Goal: Understand process/instructions

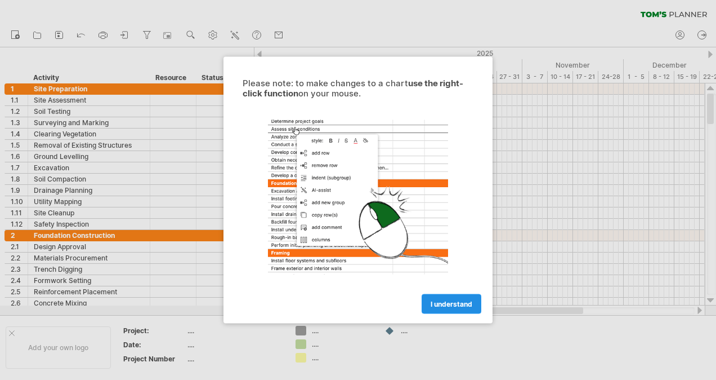
click at [456, 304] on span "I understand" at bounding box center [452, 304] width 42 height 8
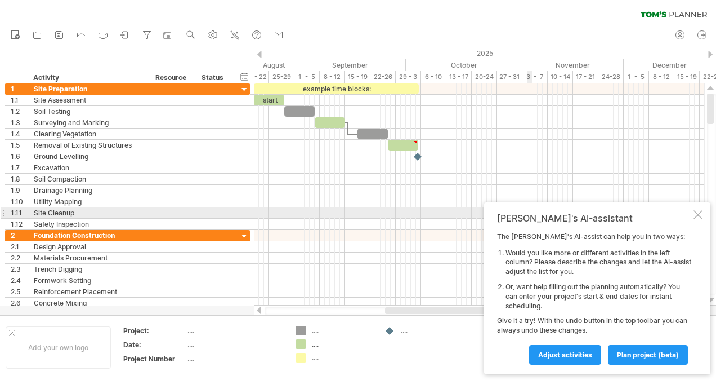
click at [699, 213] on div at bounding box center [698, 214] width 9 height 9
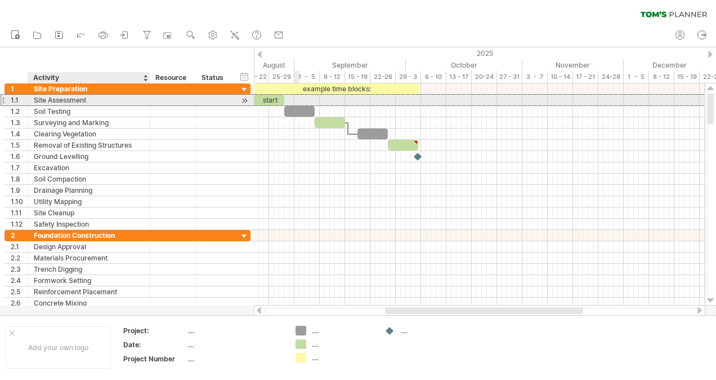
click at [77, 96] on div "Site Assessment" at bounding box center [89, 100] width 110 height 11
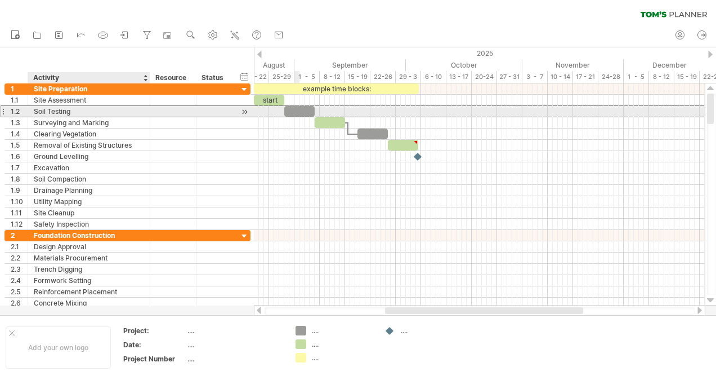
click at [78, 114] on div "Soil Testing" at bounding box center [89, 111] width 110 height 11
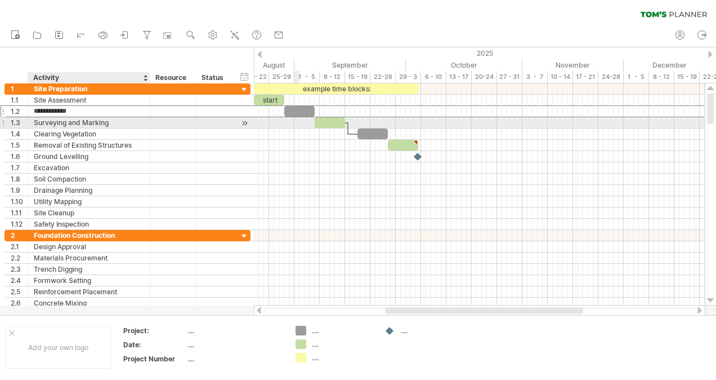
click at [78, 124] on div "Surveying and Marking" at bounding box center [89, 122] width 110 height 11
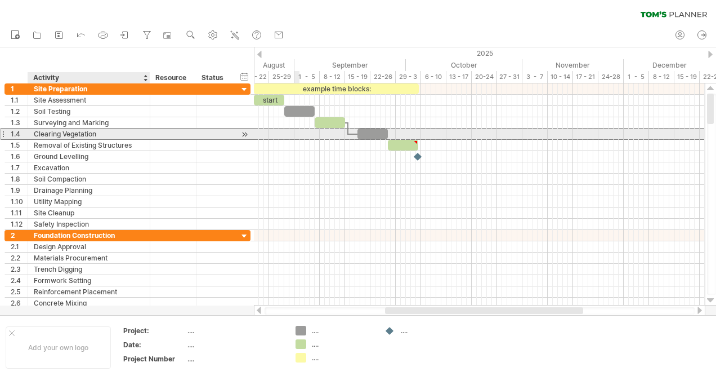
click at [85, 136] on div "Clearing Vegetation" at bounding box center [89, 133] width 110 height 11
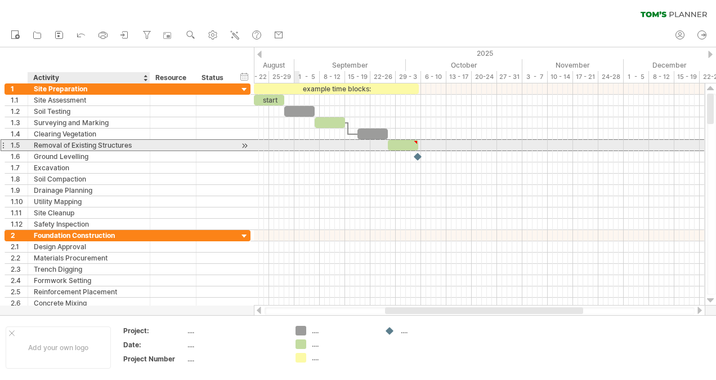
click at [80, 149] on div "Removal of Existing Structures" at bounding box center [89, 145] width 110 height 11
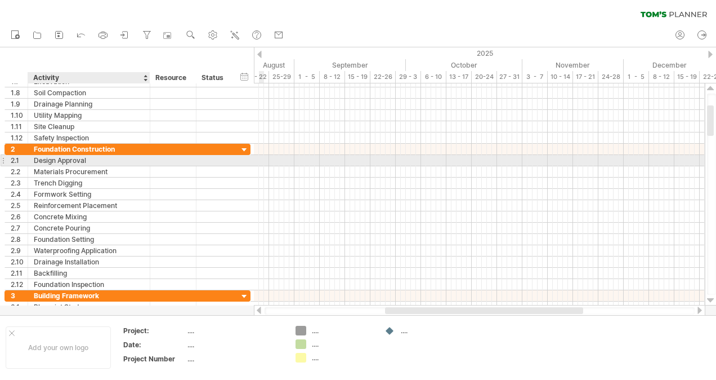
click at [83, 159] on div "Design Approval" at bounding box center [89, 160] width 110 height 11
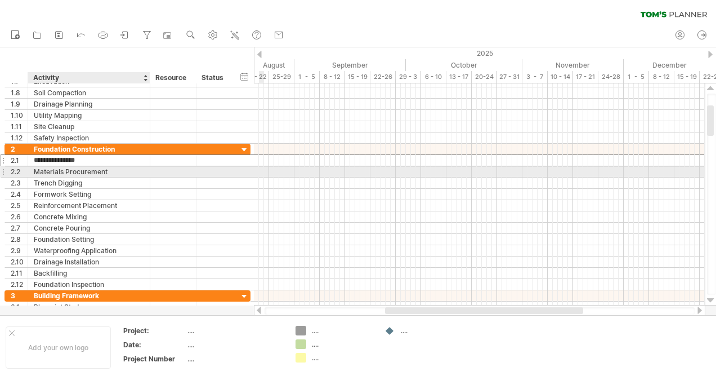
click at [98, 171] on div "Materials Procurement" at bounding box center [89, 171] width 110 height 11
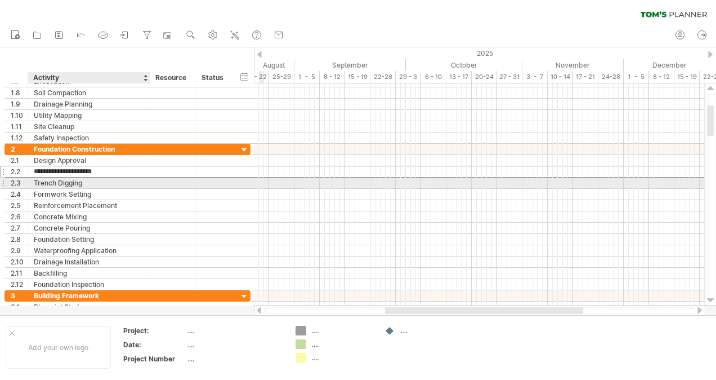
click at [92, 184] on div "Trench Digging" at bounding box center [89, 182] width 110 height 11
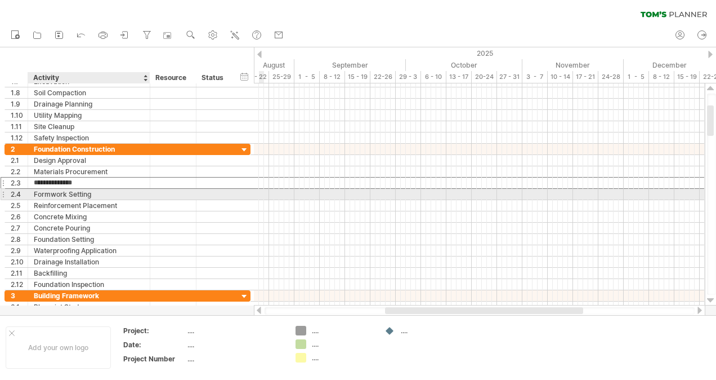
click at [91, 191] on div "Formwork Setting" at bounding box center [89, 194] width 110 height 11
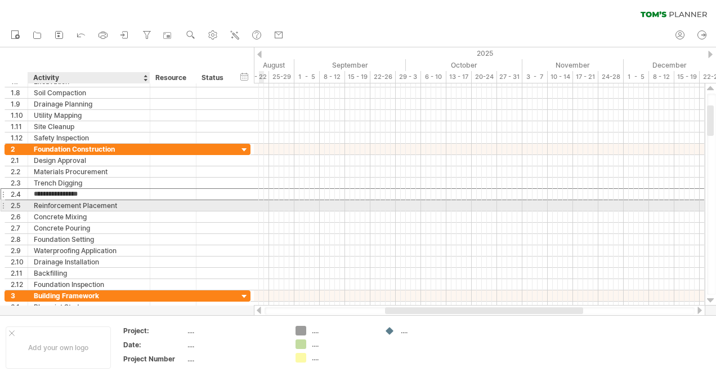
click at [91, 205] on div "Reinforcement Placement" at bounding box center [89, 205] width 110 height 11
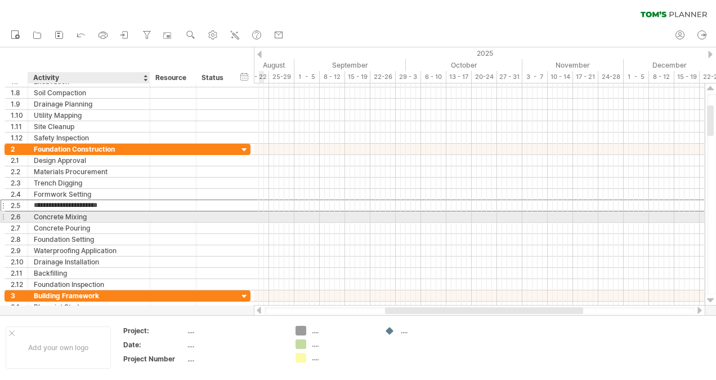
click at [88, 212] on div "Concrete Mixing" at bounding box center [89, 216] width 110 height 11
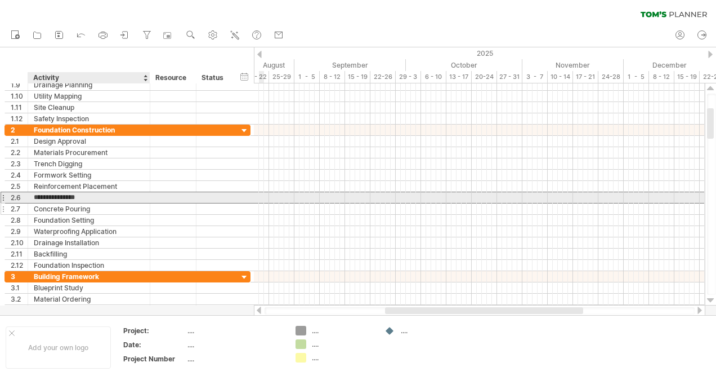
click at [91, 203] on div "Concrete Pouring" at bounding box center [89, 208] width 110 height 11
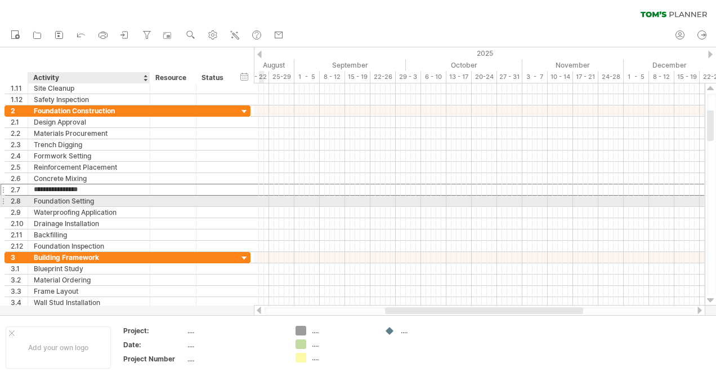
click at [88, 199] on div "Foundation Setting" at bounding box center [89, 200] width 110 height 11
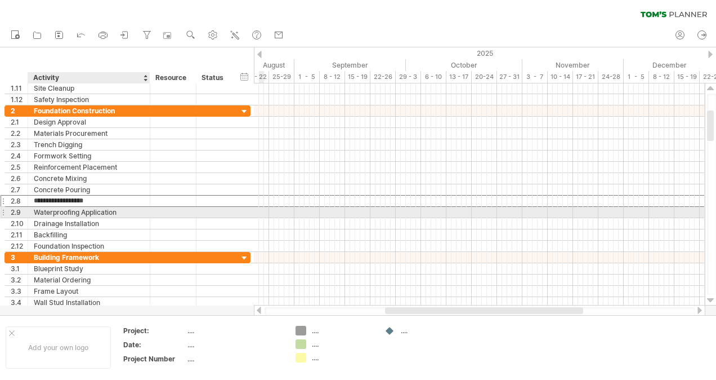
click at [94, 211] on div "Waterproofing Application" at bounding box center [89, 212] width 110 height 11
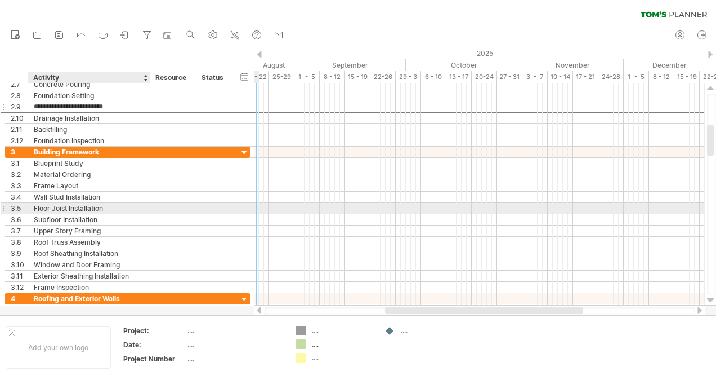
click at [68, 207] on div "Floor Joist Installation" at bounding box center [89, 208] width 110 height 11
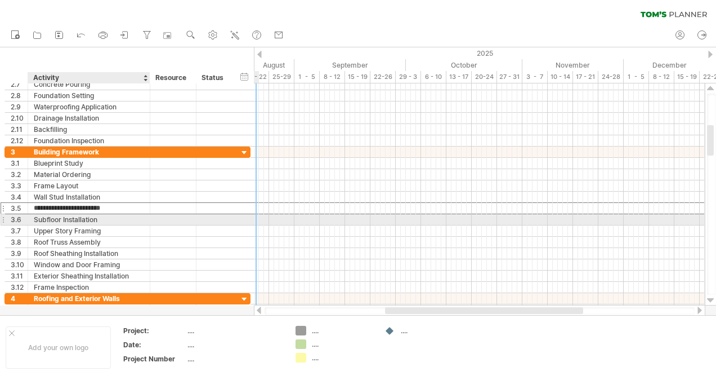
click at [81, 215] on div "Subfloor Installation" at bounding box center [89, 219] width 110 height 11
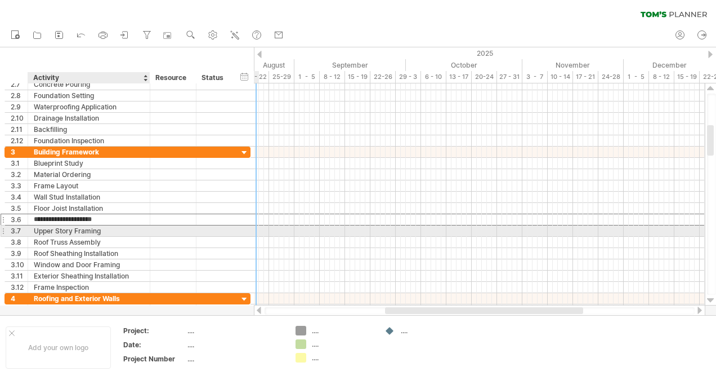
click at [84, 228] on div "Upper Story Framing" at bounding box center [89, 230] width 110 height 11
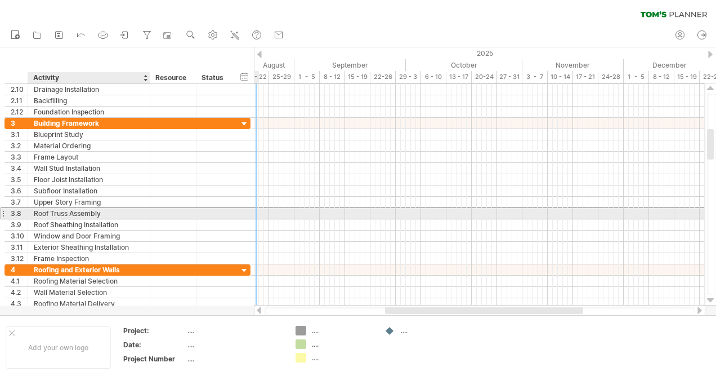
click at [86, 209] on div "Roof Truss Assembly" at bounding box center [89, 213] width 110 height 11
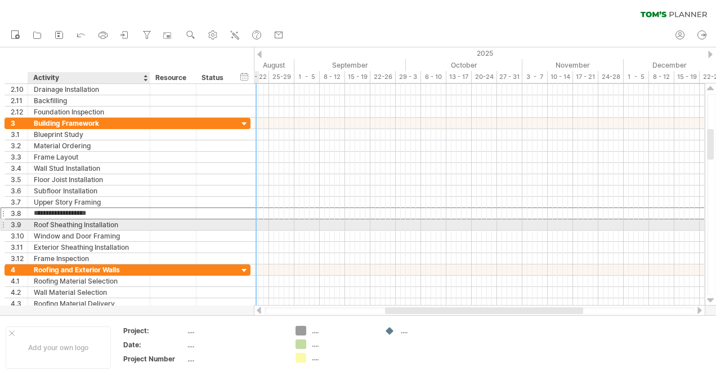
click at [93, 224] on div "Roof Sheathing Installation" at bounding box center [89, 224] width 110 height 11
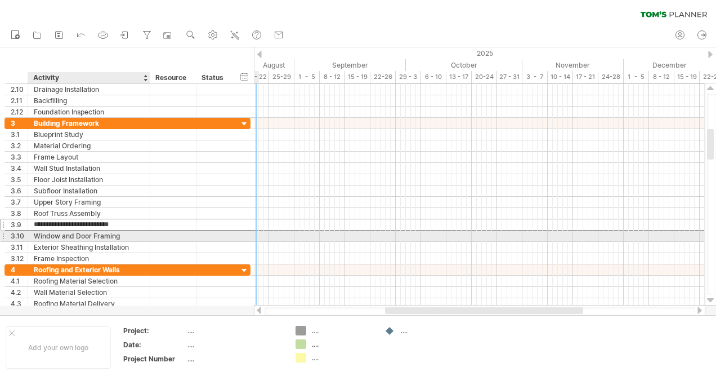
click at [88, 237] on div "Window and Door Framing" at bounding box center [89, 235] width 110 height 11
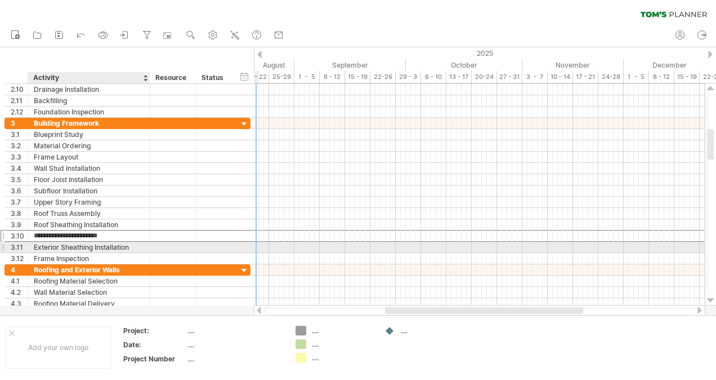
click at [85, 242] on div "Exterior Sheathing Installation" at bounding box center [89, 247] width 110 height 11
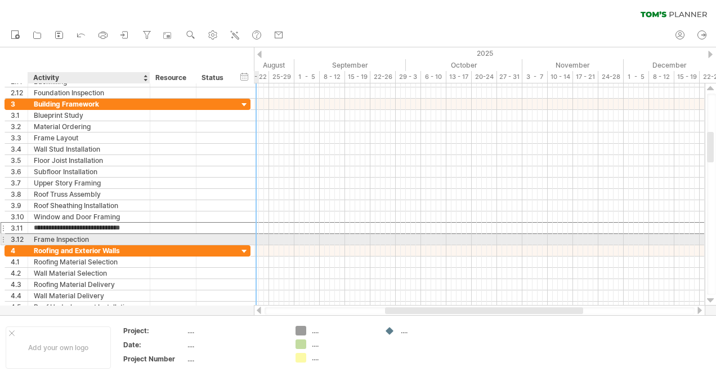
click at [75, 238] on div "Frame Inspection" at bounding box center [89, 239] width 110 height 11
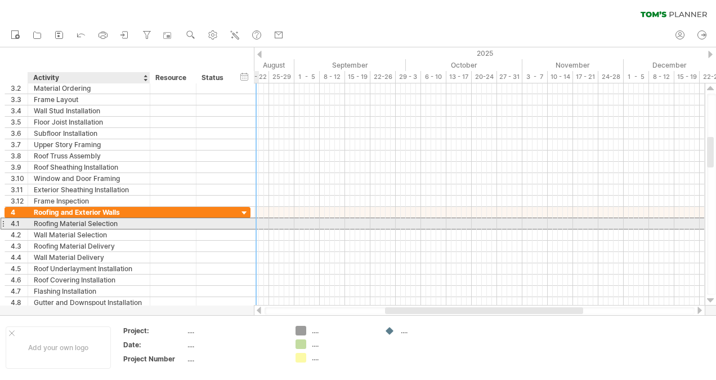
click at [96, 221] on div "Roofing Material Selection" at bounding box center [89, 223] width 110 height 11
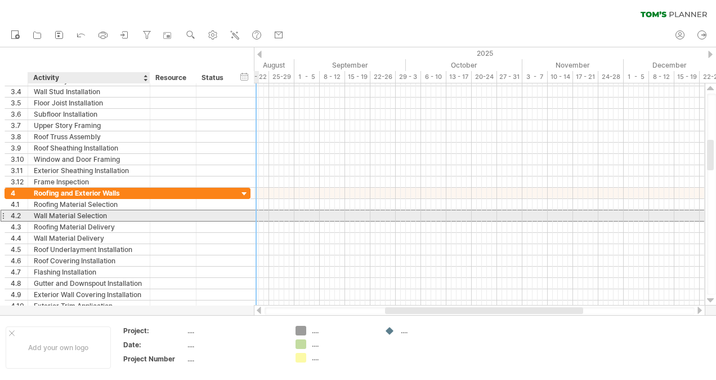
click at [97, 216] on div "Wall Material Selection" at bounding box center [89, 215] width 110 height 11
